Goal: Task Accomplishment & Management: Use online tool/utility

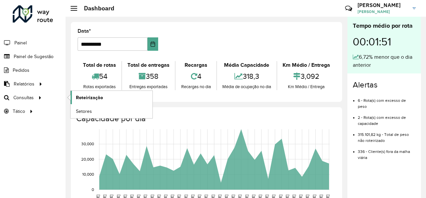
click at [77, 96] on span "Roteirização" at bounding box center [89, 97] width 27 height 7
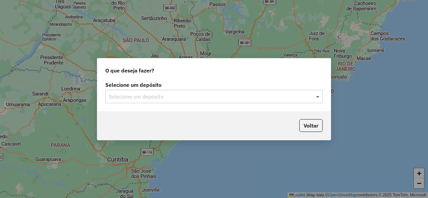
click at [319, 97] on span at bounding box center [318, 97] width 8 height 8
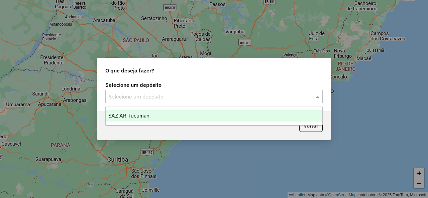
click at [155, 113] on div "SAZ AR Tucuman" at bounding box center [214, 115] width 216 height 11
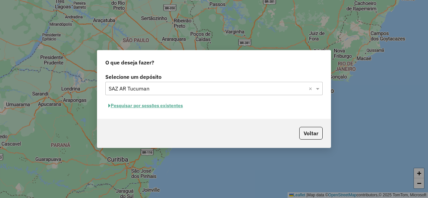
click at [165, 104] on button "Pesquisar por sessões existentes" at bounding box center [145, 106] width 81 height 10
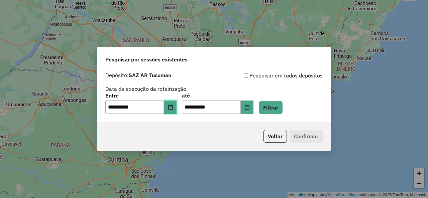
click at [177, 107] on button "Choose Date" at bounding box center [170, 107] width 13 height 13
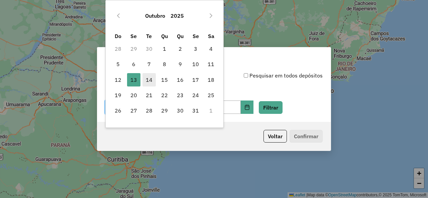
click at [148, 75] on span "14" at bounding box center [148, 79] width 13 height 13
type input "**********"
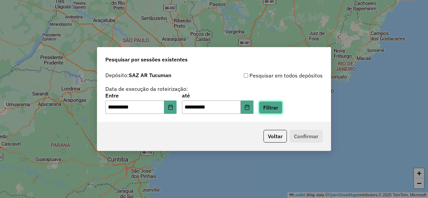
click at [280, 111] on button "Filtrar" at bounding box center [271, 107] width 24 height 13
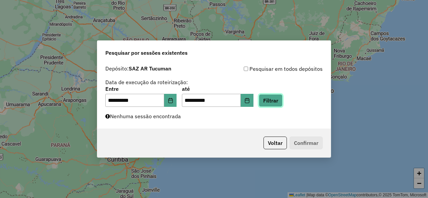
click at [282, 104] on button "Filtrar" at bounding box center [271, 100] width 24 height 13
click at [274, 100] on button "Filtrar" at bounding box center [271, 100] width 24 height 13
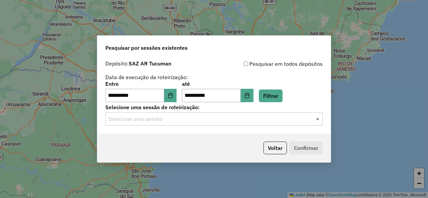
click at [316, 120] on span at bounding box center [318, 119] width 8 height 8
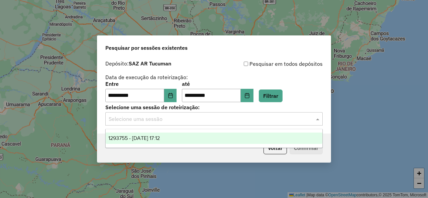
click at [171, 141] on div "1293755 - 14/10/2025 17:12" at bounding box center [214, 138] width 216 height 11
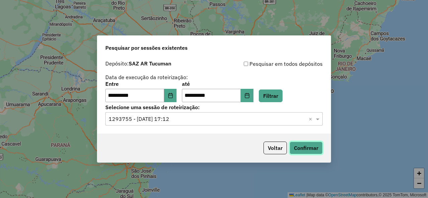
click at [300, 148] on button "Confirmar" at bounding box center [305, 148] width 33 height 13
click at [277, 93] on button "Filtrar" at bounding box center [271, 96] width 24 height 13
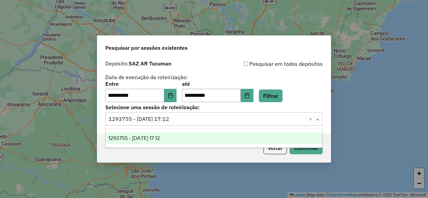
click at [319, 120] on span at bounding box center [318, 119] width 8 height 8
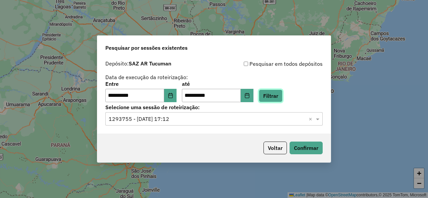
click at [282, 96] on button "Filtrar" at bounding box center [271, 96] width 24 height 13
click at [319, 119] on span at bounding box center [318, 119] width 8 height 8
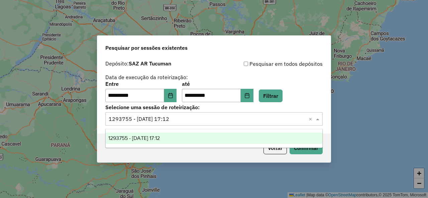
click at [319, 119] on span at bounding box center [318, 119] width 8 height 8
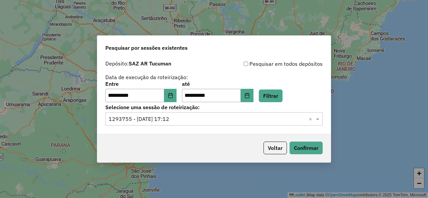
click at [172, 68] on div "**********" at bounding box center [213, 81] width 217 height 42
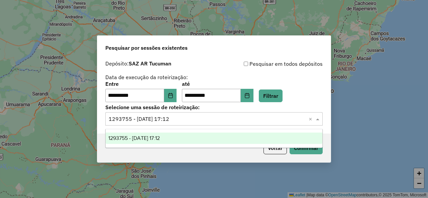
click at [317, 118] on span at bounding box center [318, 119] width 8 height 8
click at [320, 120] on span at bounding box center [318, 119] width 8 height 8
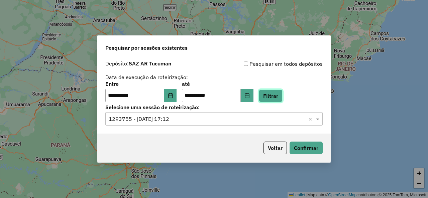
click at [282, 92] on button "Filtrar" at bounding box center [271, 96] width 24 height 13
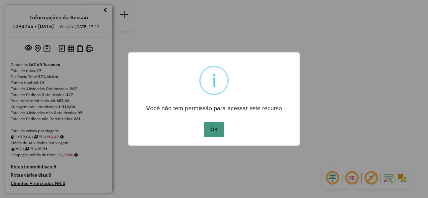
click at [213, 131] on button "OK" at bounding box center [214, 129] width 20 height 15
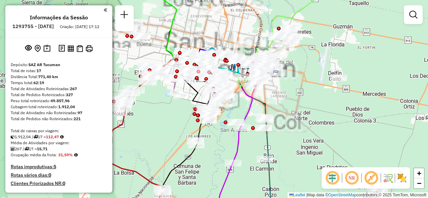
drag, startPoint x: 273, startPoint y: 98, endPoint x: 291, endPoint y: 117, distance: 26.7
click at [291, 117] on div "Janela de atendimento Grade de atendimento Capacidade Transportadoras Veículos …" at bounding box center [214, 99] width 428 height 198
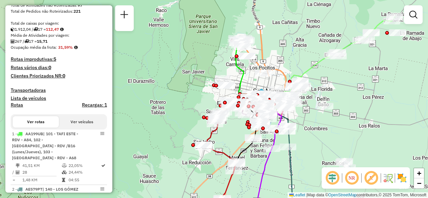
scroll to position [33, 0]
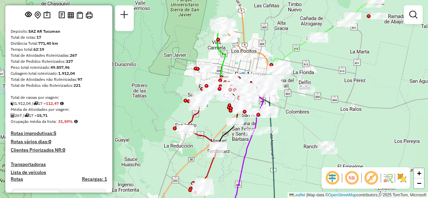
drag, startPoint x: 175, startPoint y: 123, endPoint x: 157, endPoint y: 106, distance: 24.8
click at [157, 106] on div "Janela de atendimento Grade de atendimento Capacidade Transportadoras Veículos …" at bounding box center [214, 99] width 428 height 198
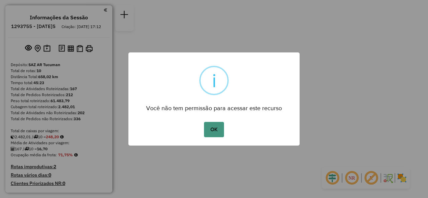
click at [216, 129] on button "OK" at bounding box center [214, 129] width 20 height 15
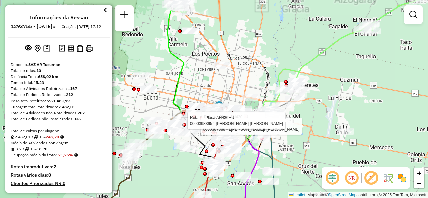
click at [303, 126] on div "Rota 4 - Placa AH430HU 0000473590 - G[PERSON_NAME]S[PERSON_NAME]4 - Placa AH430…" at bounding box center [214, 99] width 428 height 198
